Goal: Use online tool/utility: Use online tool/utility

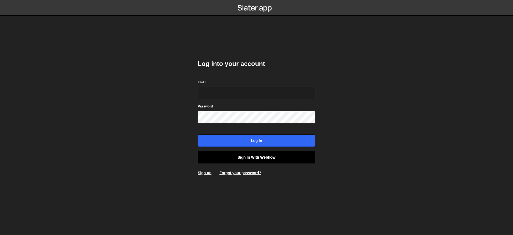
type input "[EMAIL_ADDRESS][DOMAIN_NAME]"
click at [251, 162] on link "Sign in with Webflow" at bounding box center [257, 157] width 118 height 12
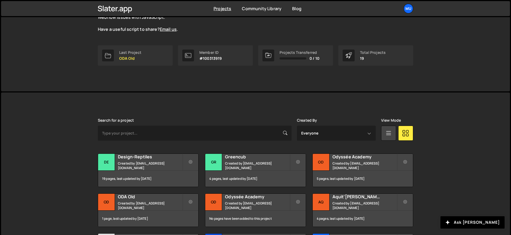
scroll to position [155, 0]
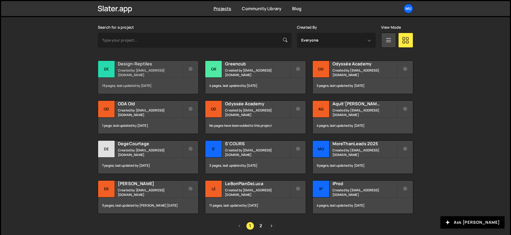
click at [126, 75] on div "Design-Reptiles Created by muratdesigns1@gmail.com" at bounding box center [148, 69] width 100 height 17
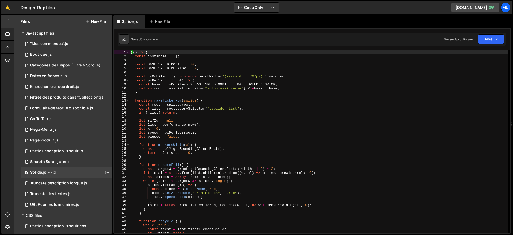
scroll to position [3, 0]
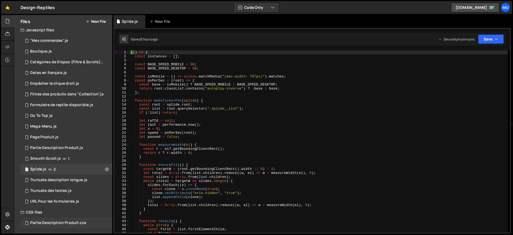
click at [59, 223] on div "Partie Description Produit.css" at bounding box center [58, 222] width 56 height 5
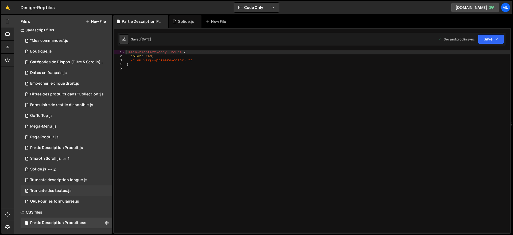
click at [58, 191] on div "Truncate des textes.js" at bounding box center [50, 190] width 41 height 5
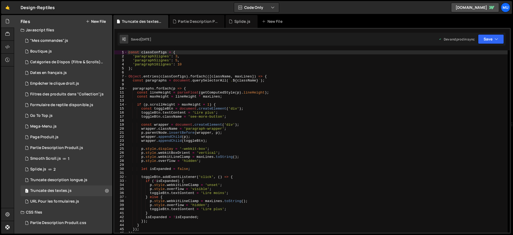
type textarea "'paragraph3lignes': 3,"
click at [157, 55] on div "const classConfigs = { 'paragraph3lignes' : 3 , 'paragraph5lignes' : 5 , 'parag…" at bounding box center [318, 145] width 381 height 190
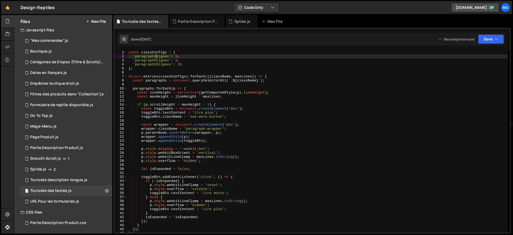
click at [156, 56] on div "const classConfigs = { 'paragraph3lignes' : 3 , 'paragraph5lignes' : 5 , 'parag…" at bounding box center [318, 145] width 381 height 190
